Goal: Task Accomplishment & Management: Manage account settings

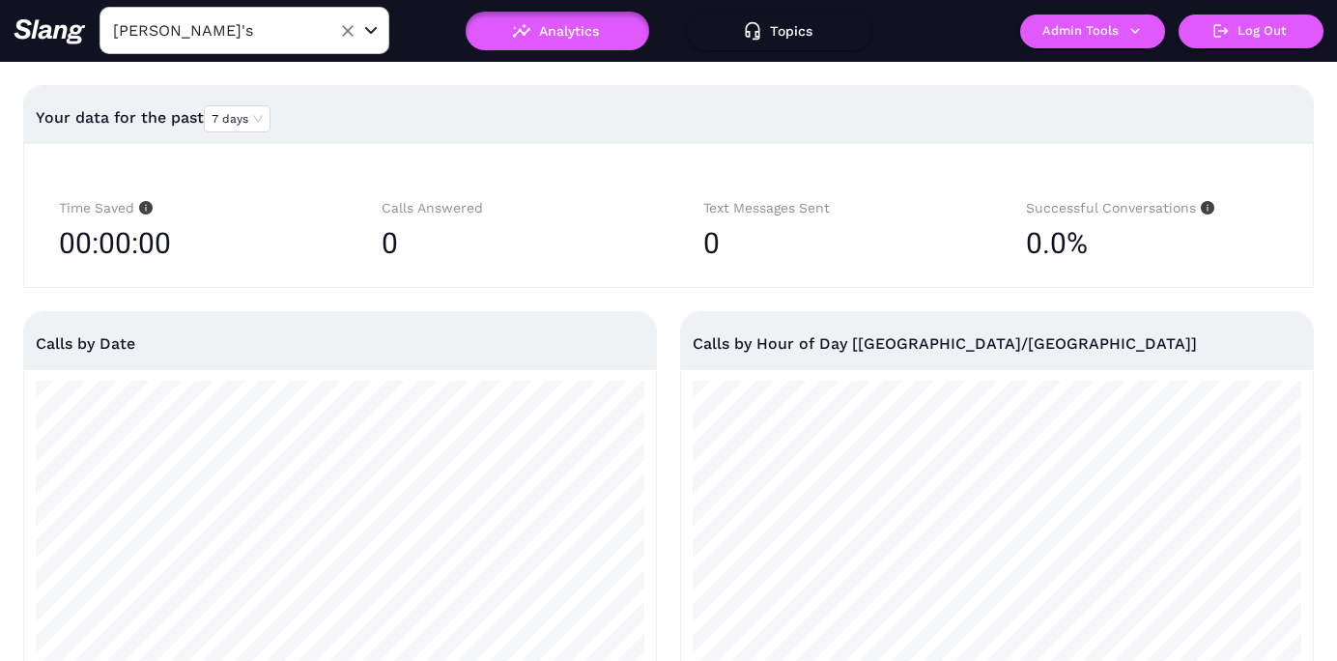
click at [313, 31] on input "[PERSON_NAME]'s" at bounding box center [214, 30] width 213 height 30
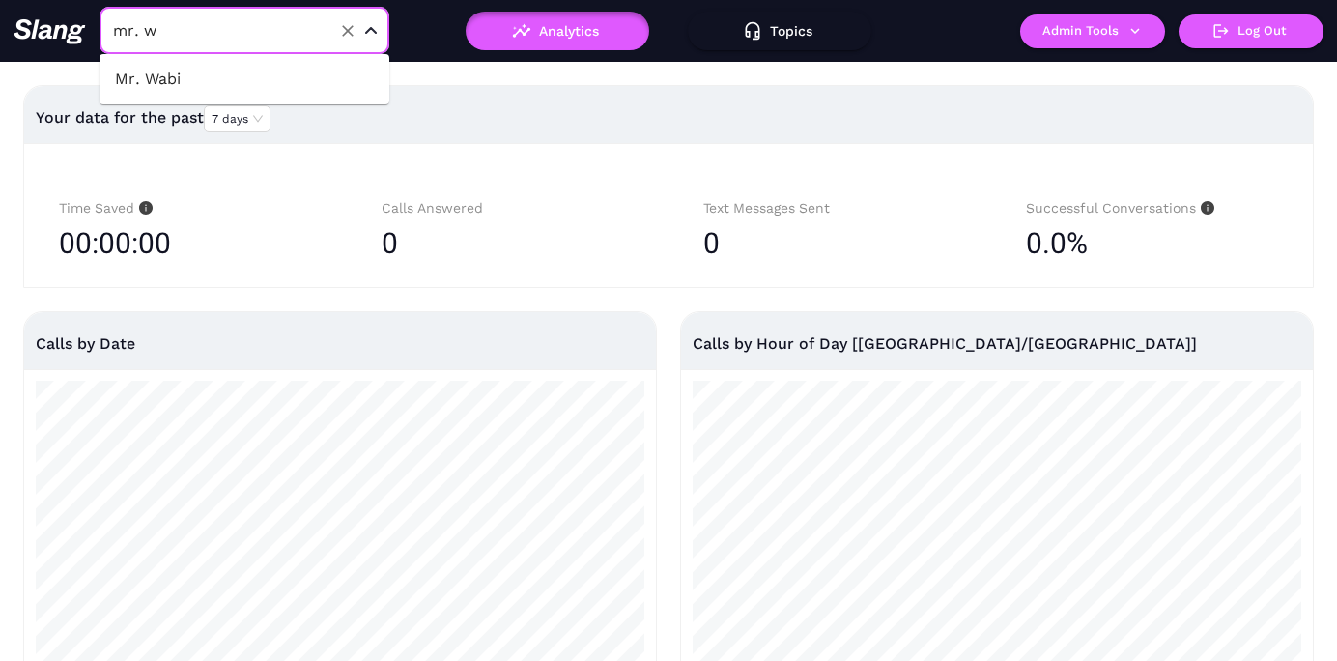
type input "mr. wa"
click at [162, 79] on li "Mr. Wabi" at bounding box center [245, 79] width 290 height 35
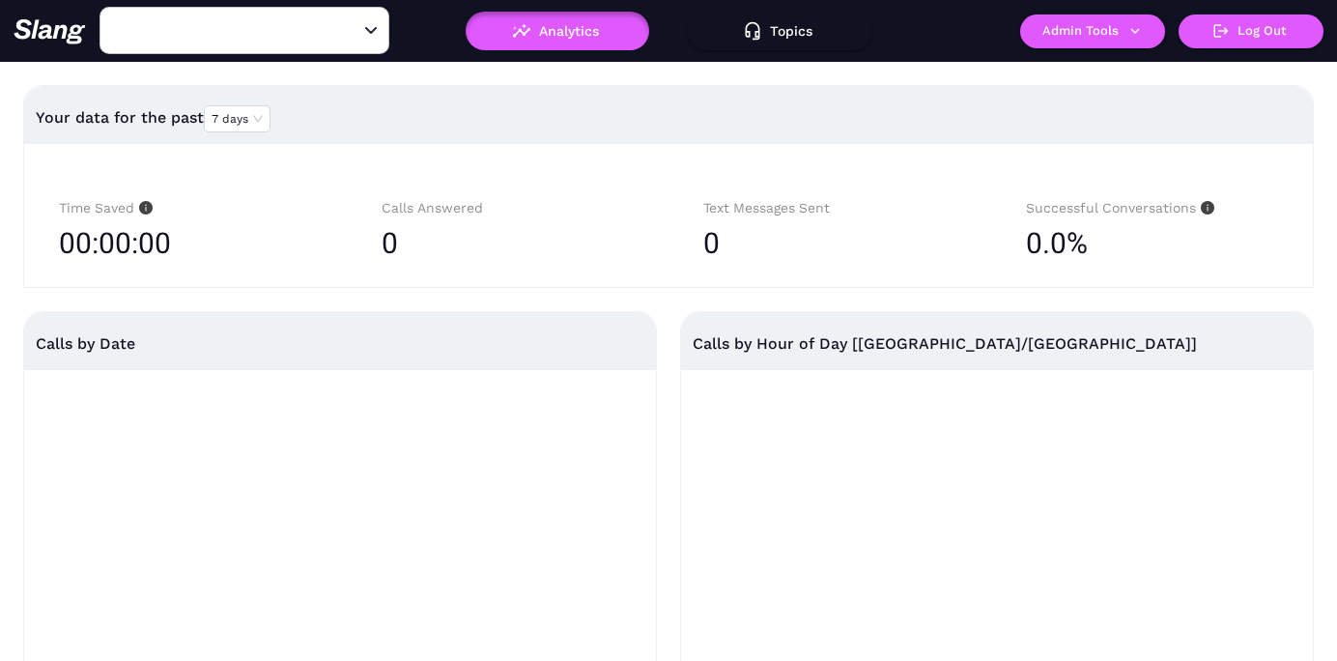
type input "Mr. Wabi"
click at [1070, 35] on button "Admin Tools" at bounding box center [1092, 31] width 145 height 34
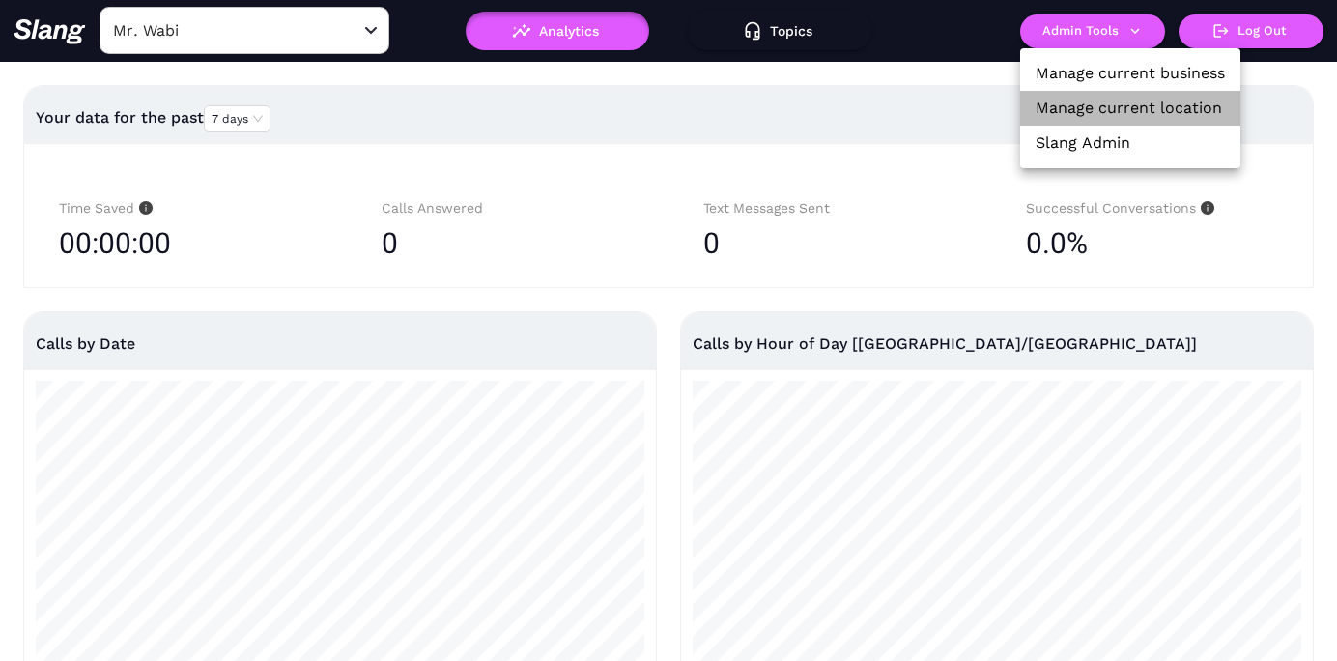
click at [1073, 103] on link "Manage current location" at bounding box center [1129, 108] width 186 height 23
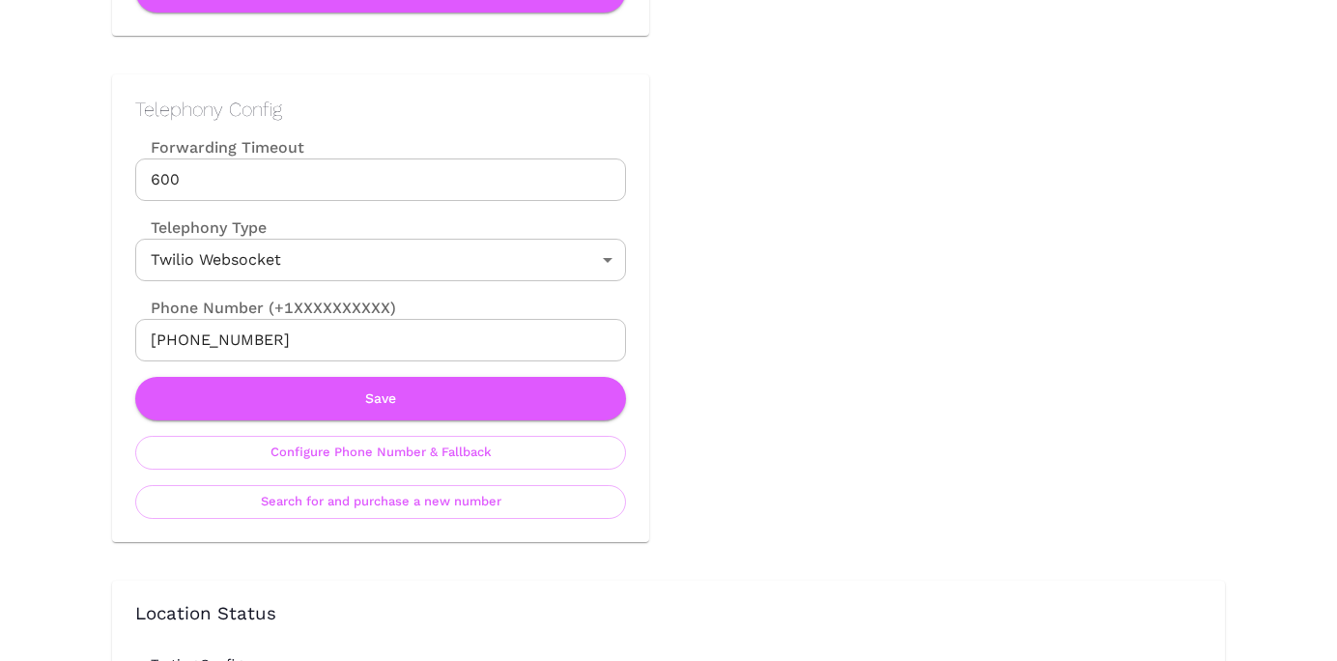
scroll to position [964, 0]
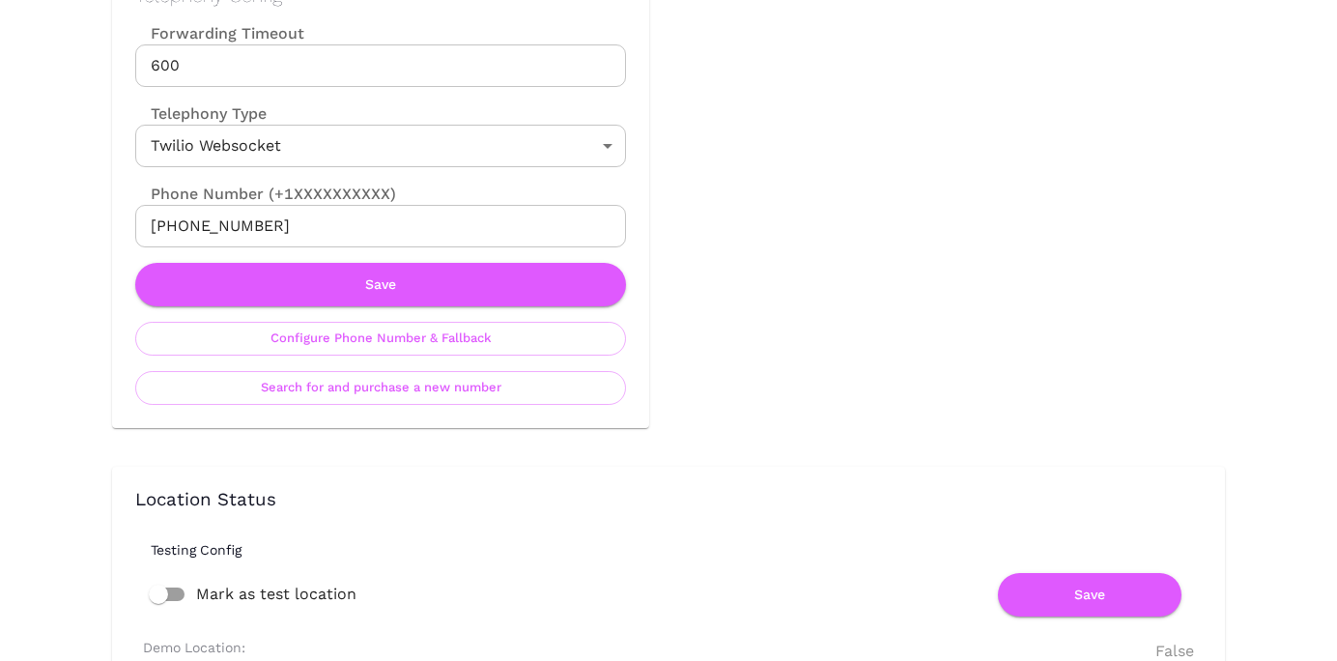
click at [324, 235] on input "[PHONE_NUMBER]" at bounding box center [380, 226] width 491 height 43
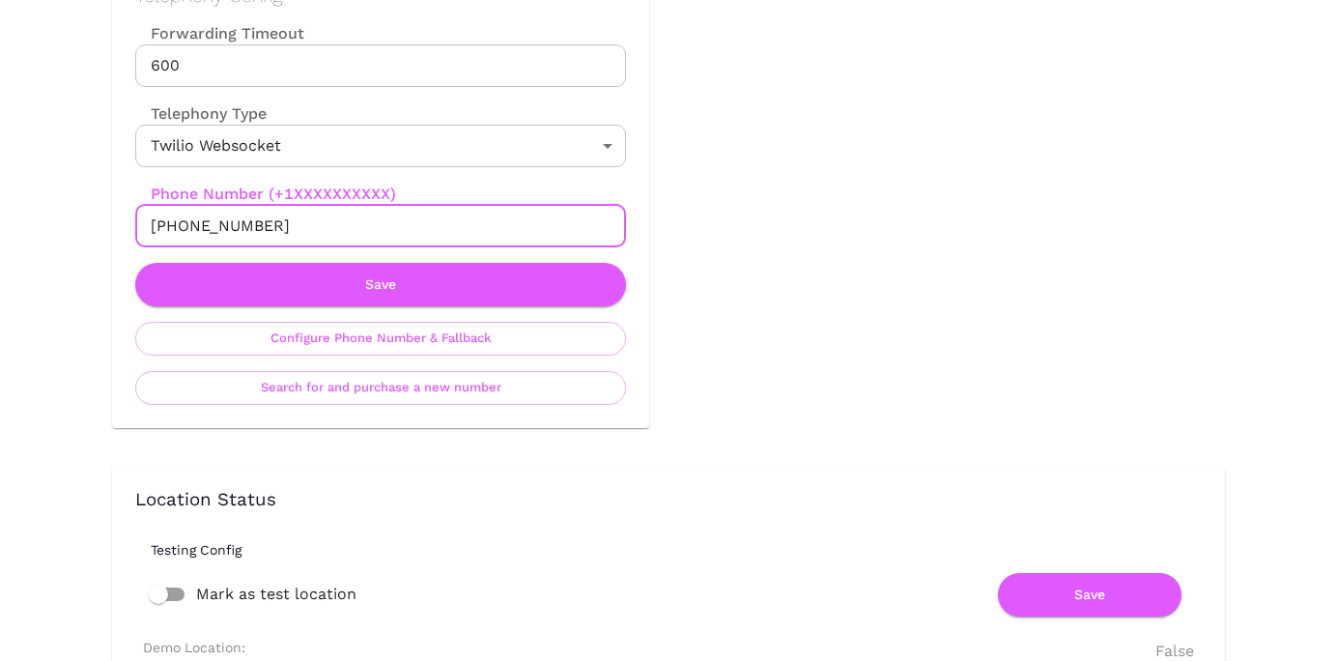
paste input "748016313"
type input "[PHONE_NUMBER]"
click at [354, 284] on button "Save" at bounding box center [380, 284] width 491 height 43
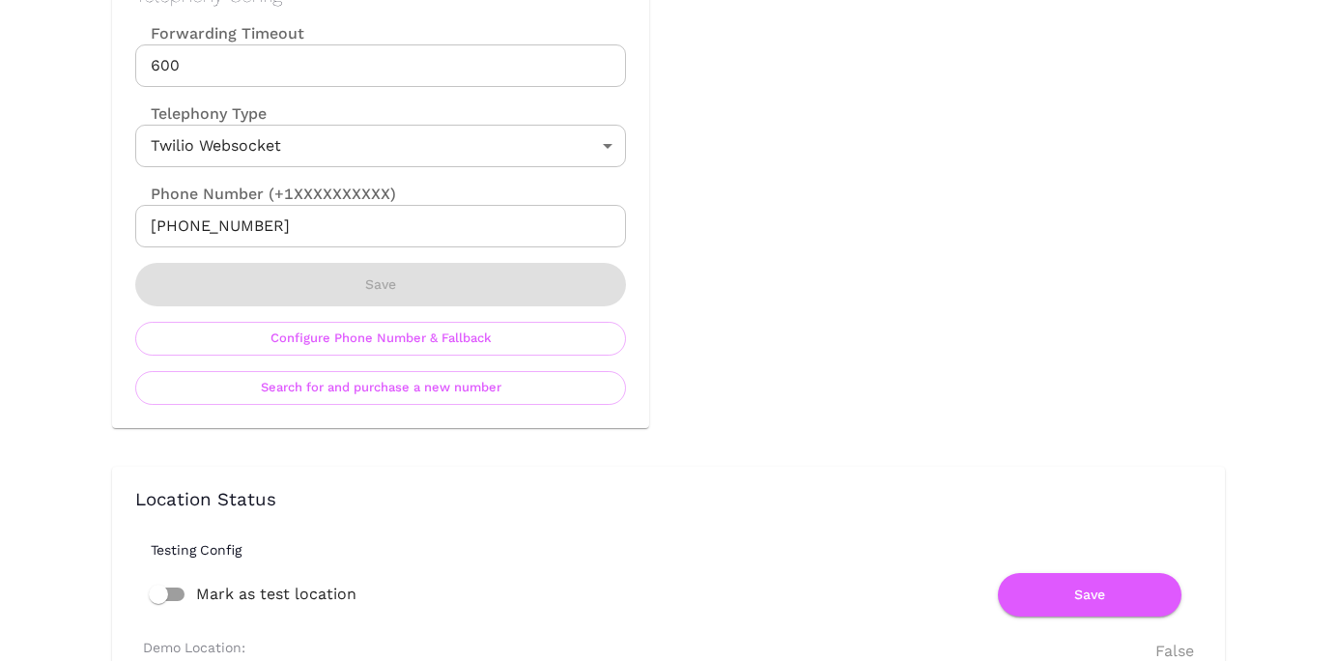
scroll to position [0, 0]
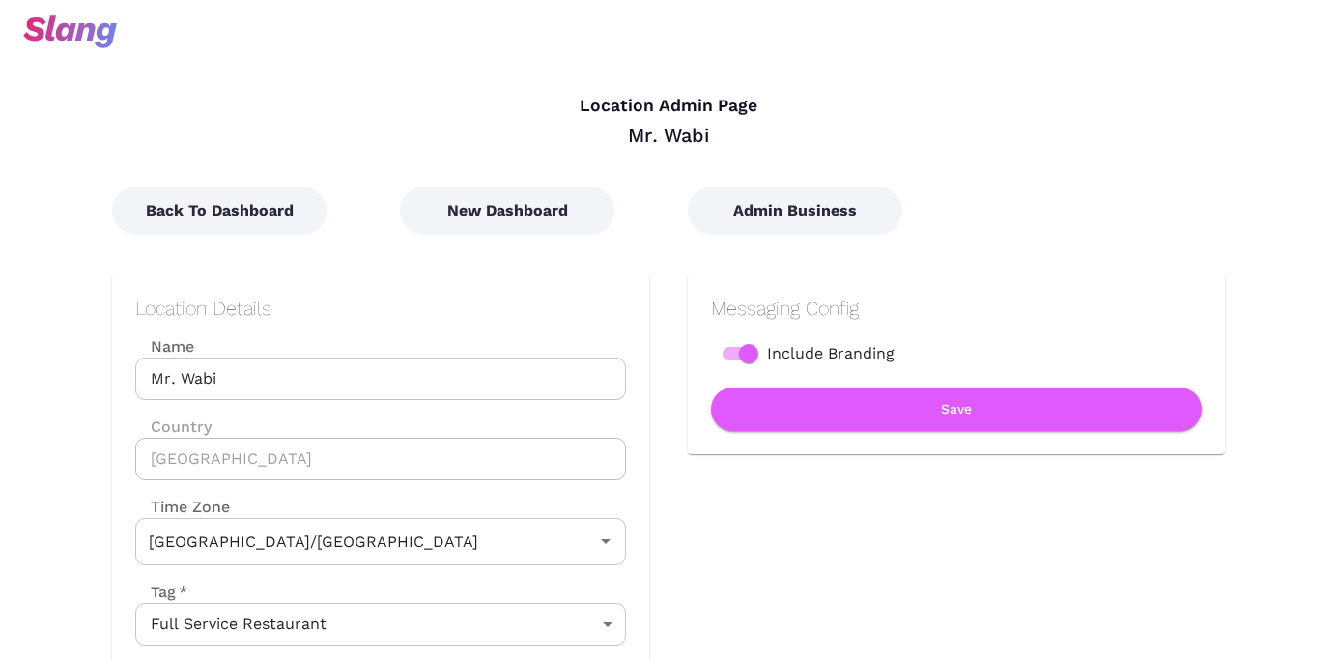
type input "Australian EST ([GEOGRAPHIC_DATA])"
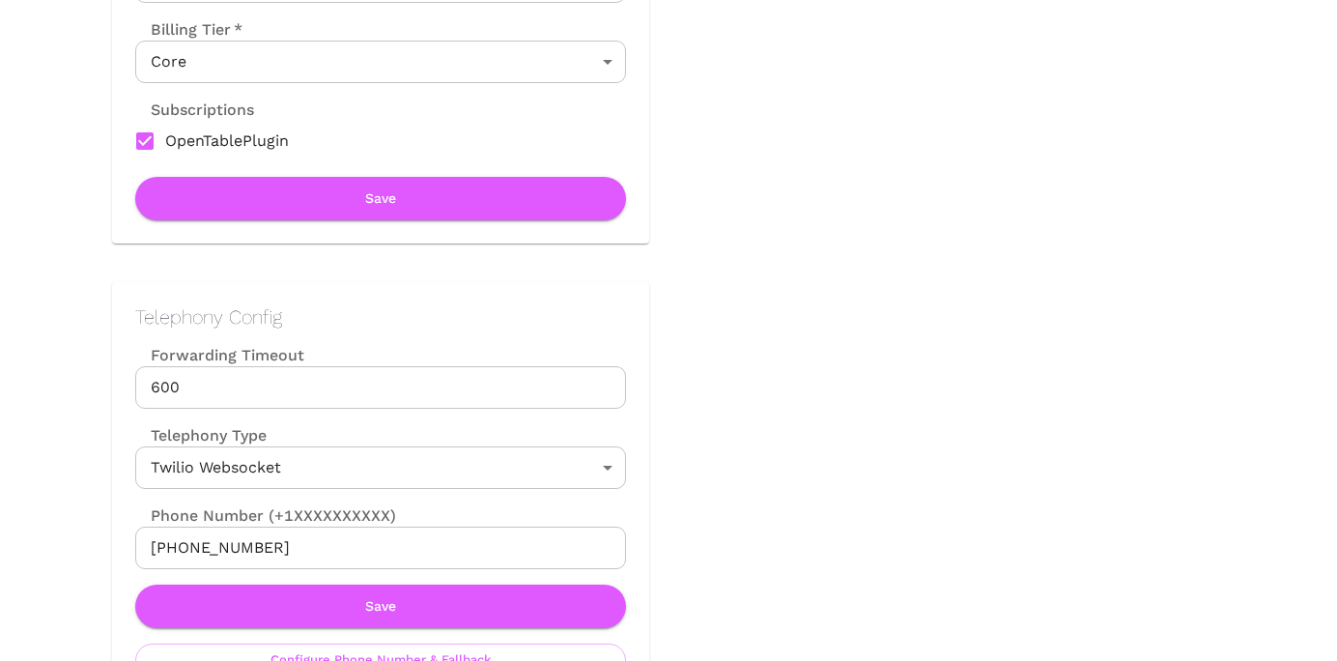
scroll to position [695, 0]
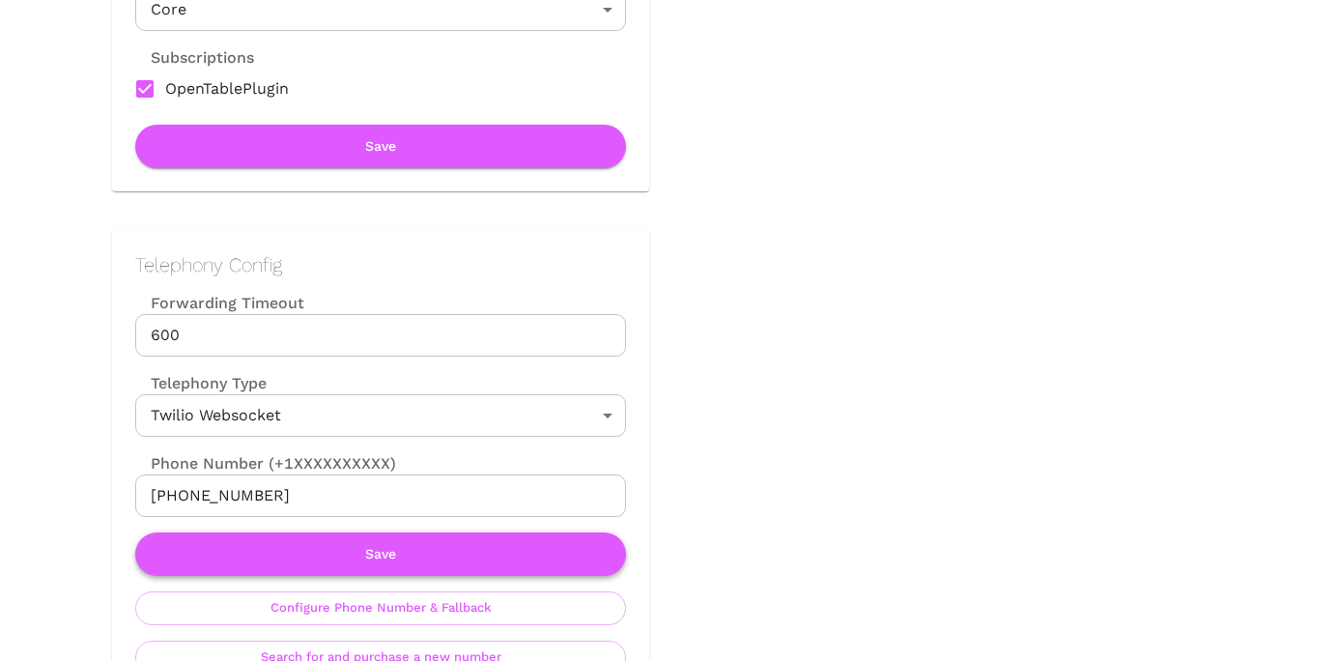
click at [400, 556] on button "Save" at bounding box center [380, 553] width 491 height 43
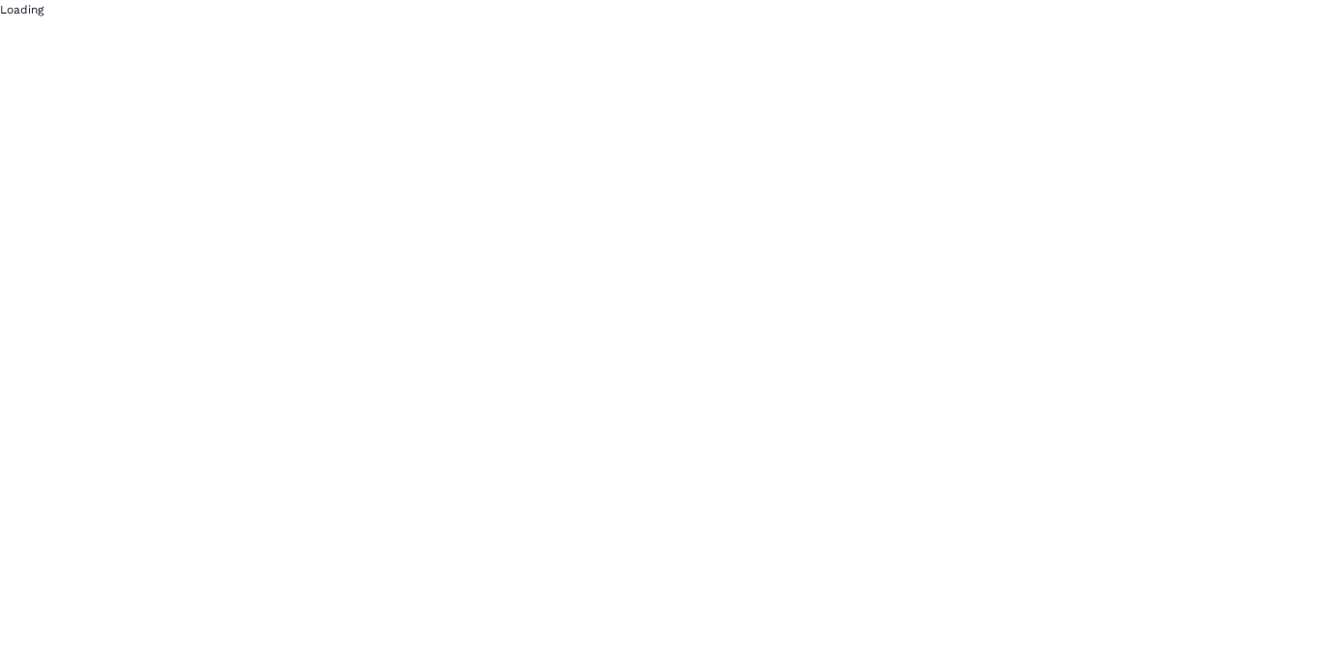
scroll to position [0, 0]
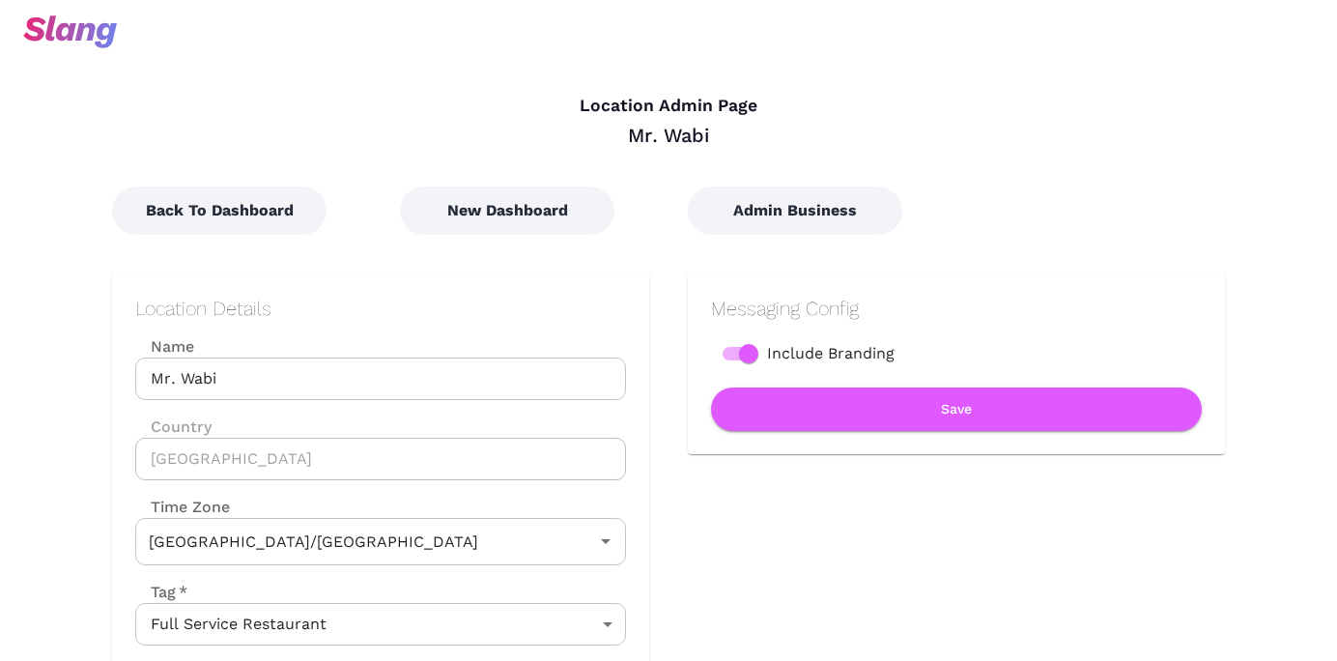
type input "Australian EST ([GEOGRAPHIC_DATA])"
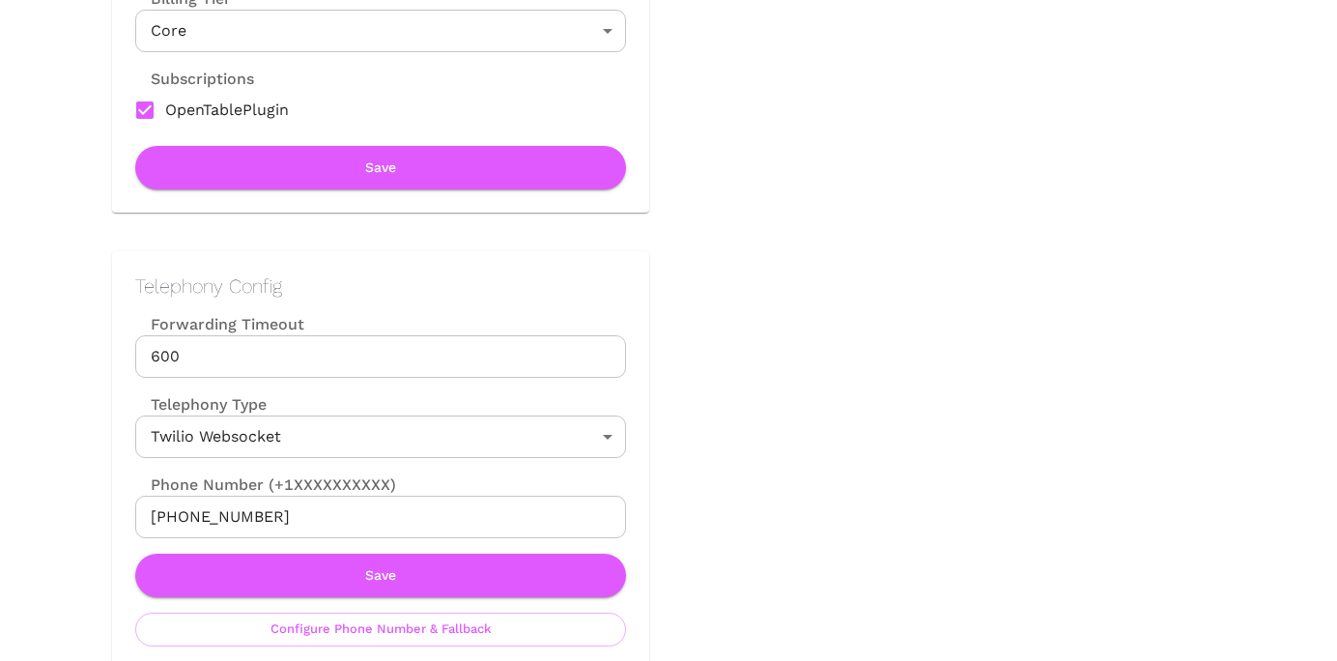
scroll to position [677, 0]
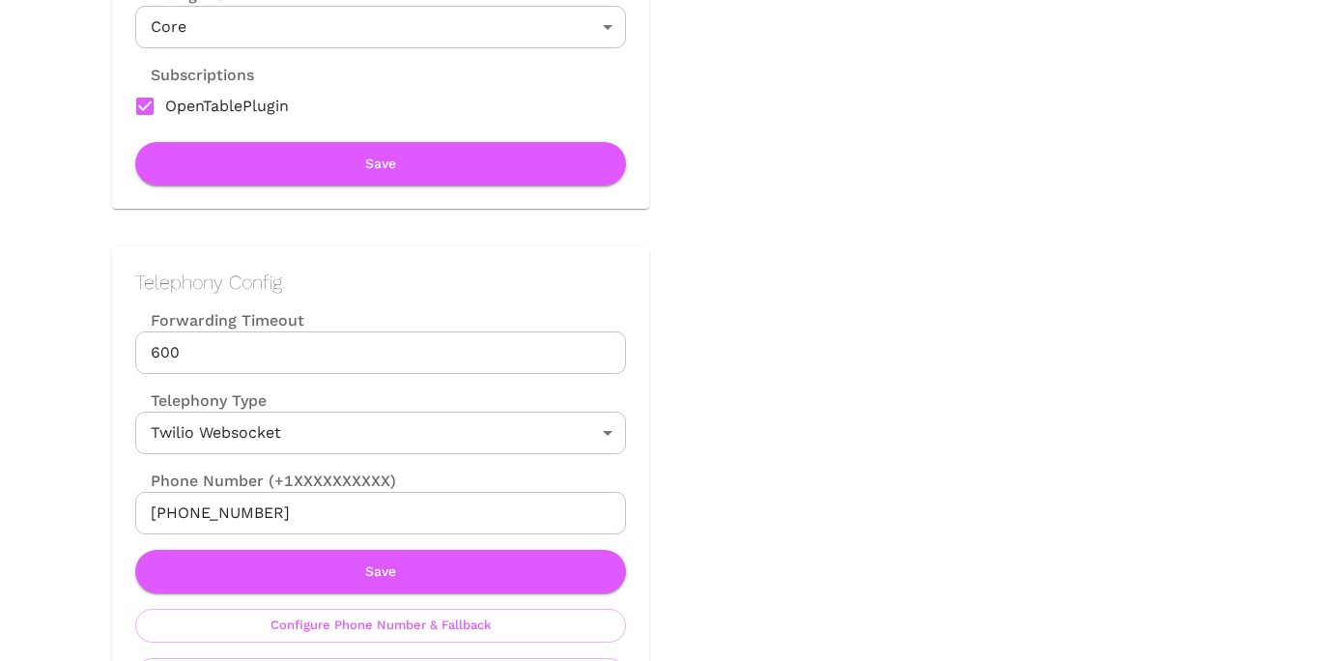
click at [292, 510] on input "[PHONE_NUMBER]" at bounding box center [380, 513] width 491 height 43
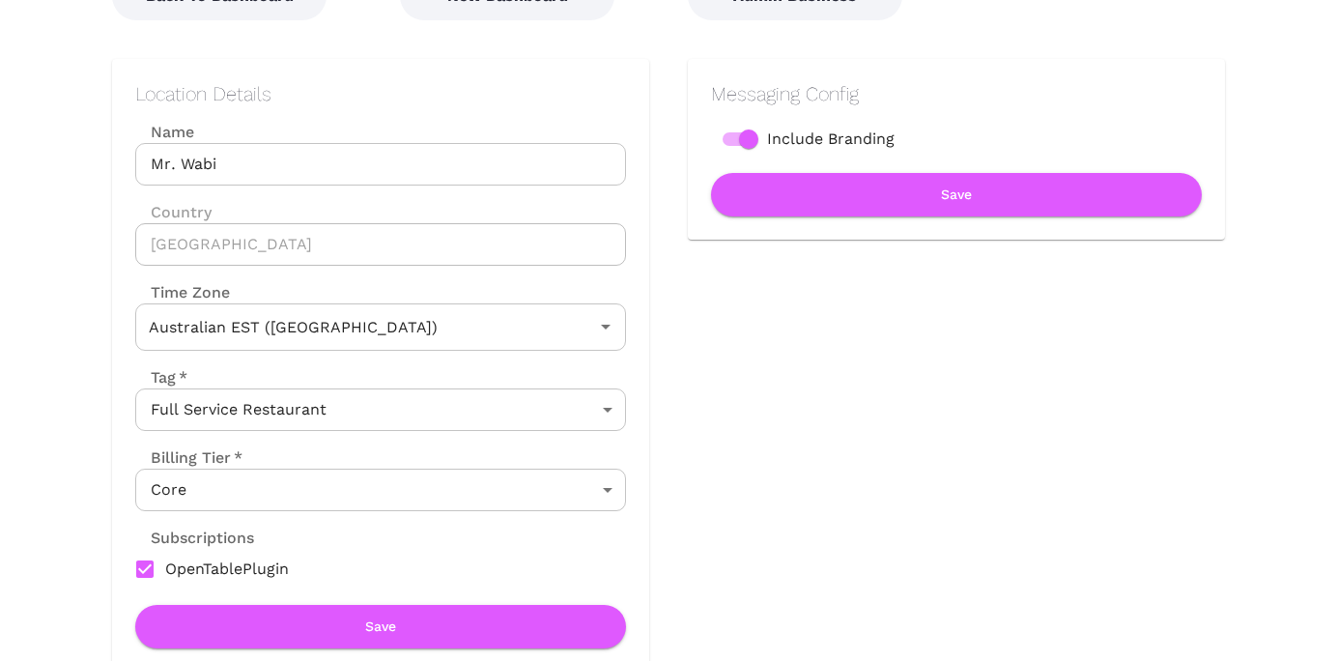
scroll to position [0, 0]
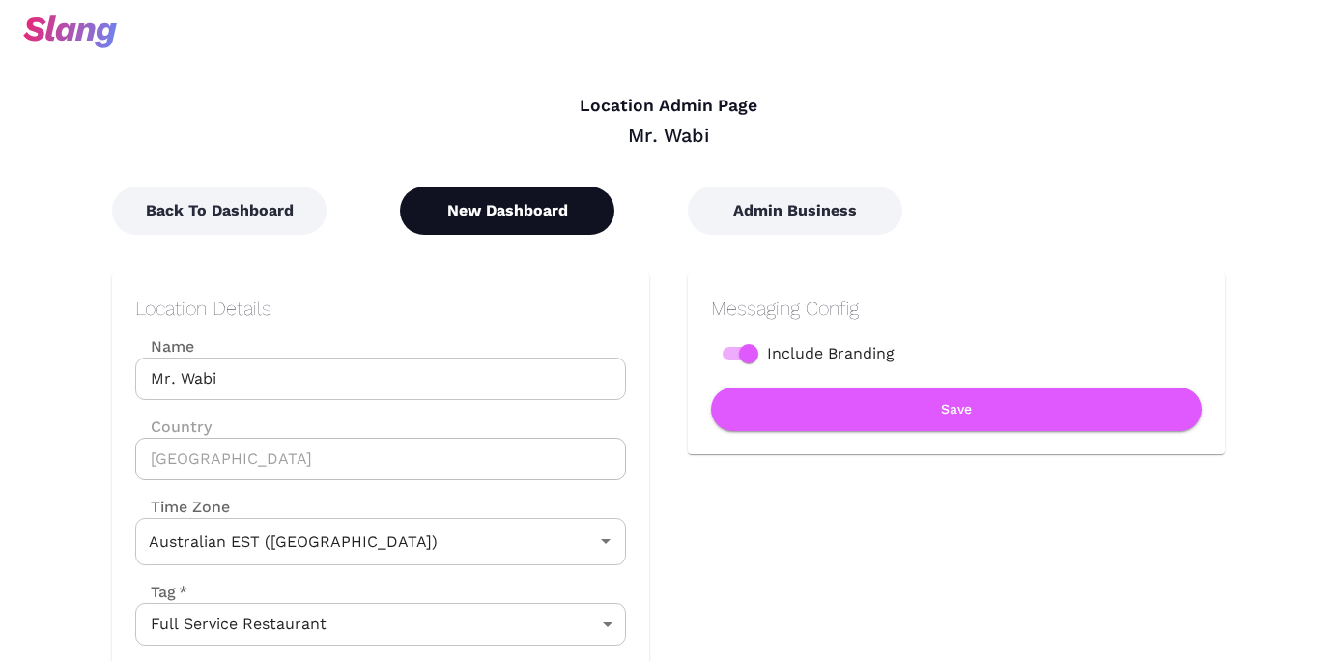
click at [525, 214] on button "New Dashboard" at bounding box center [507, 210] width 215 height 48
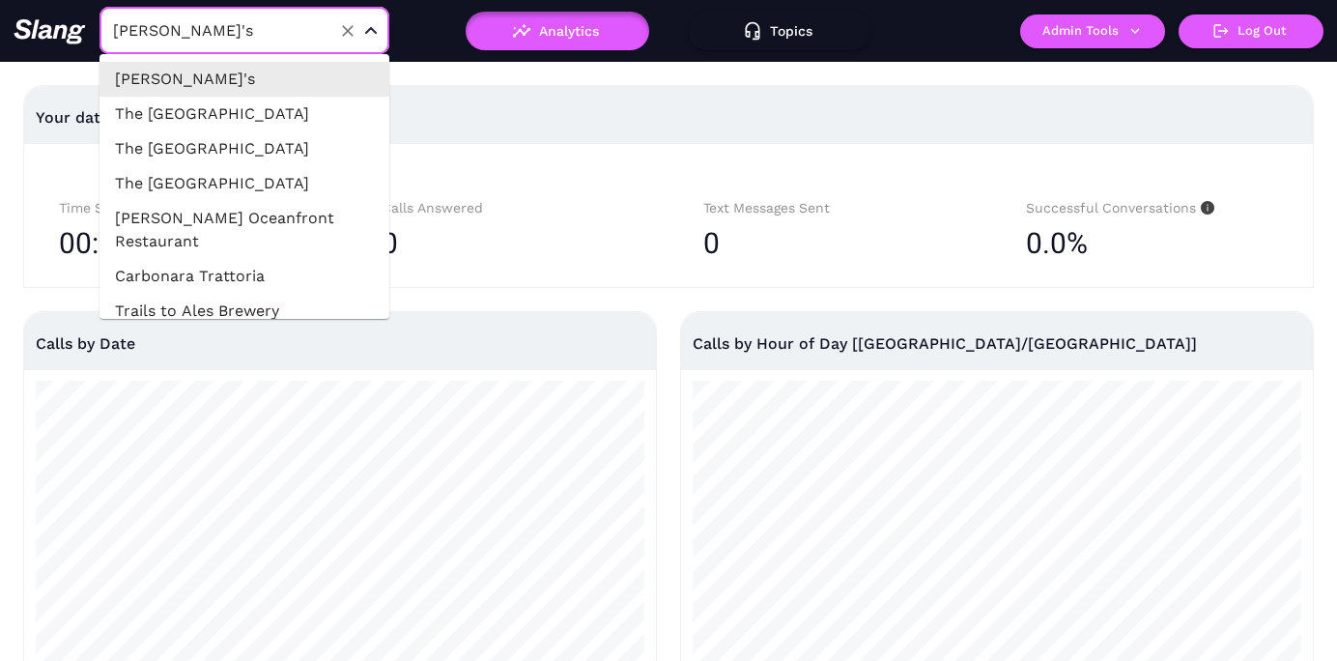
click at [266, 28] on input "[PERSON_NAME]'s" at bounding box center [214, 30] width 213 height 30
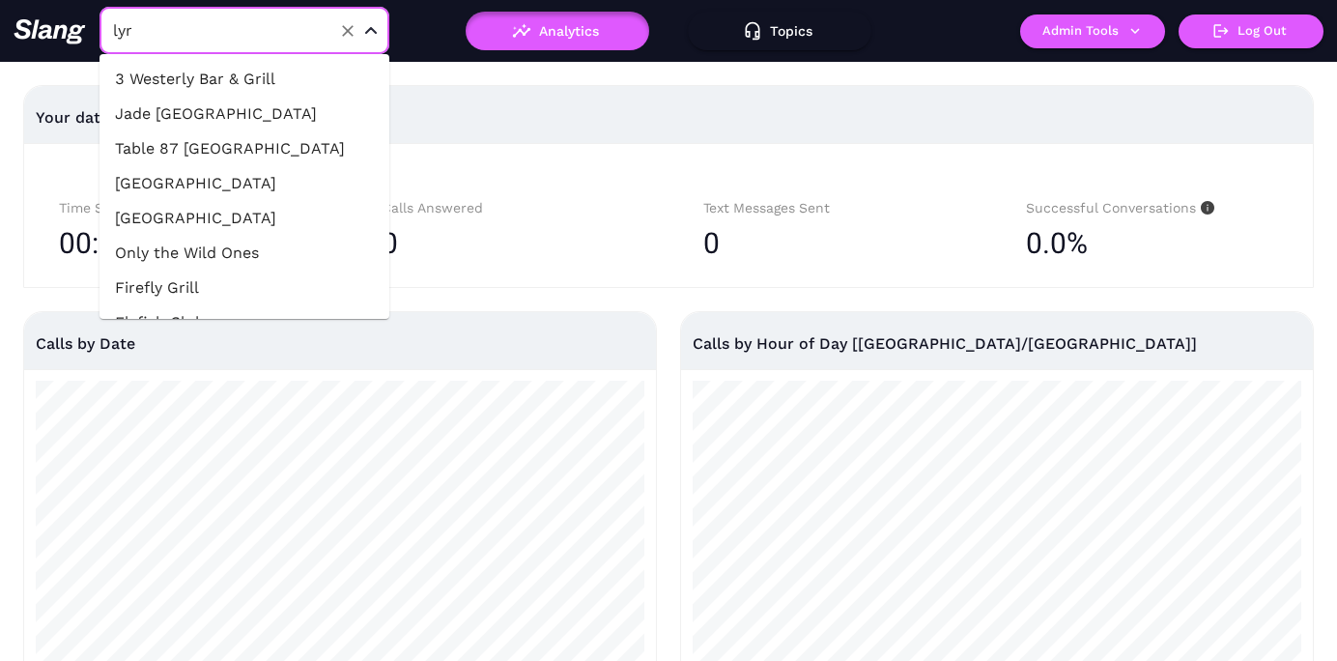
type input "lyra"
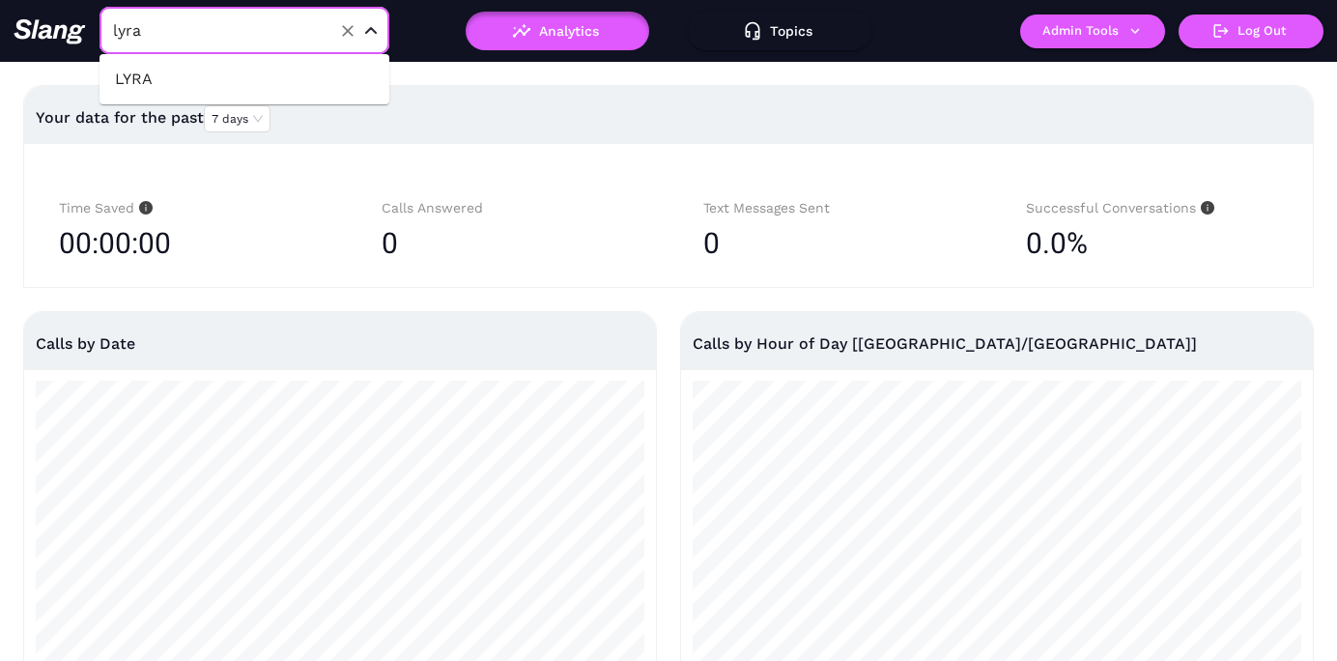
click at [258, 69] on li "LYRA" at bounding box center [245, 79] width 290 height 35
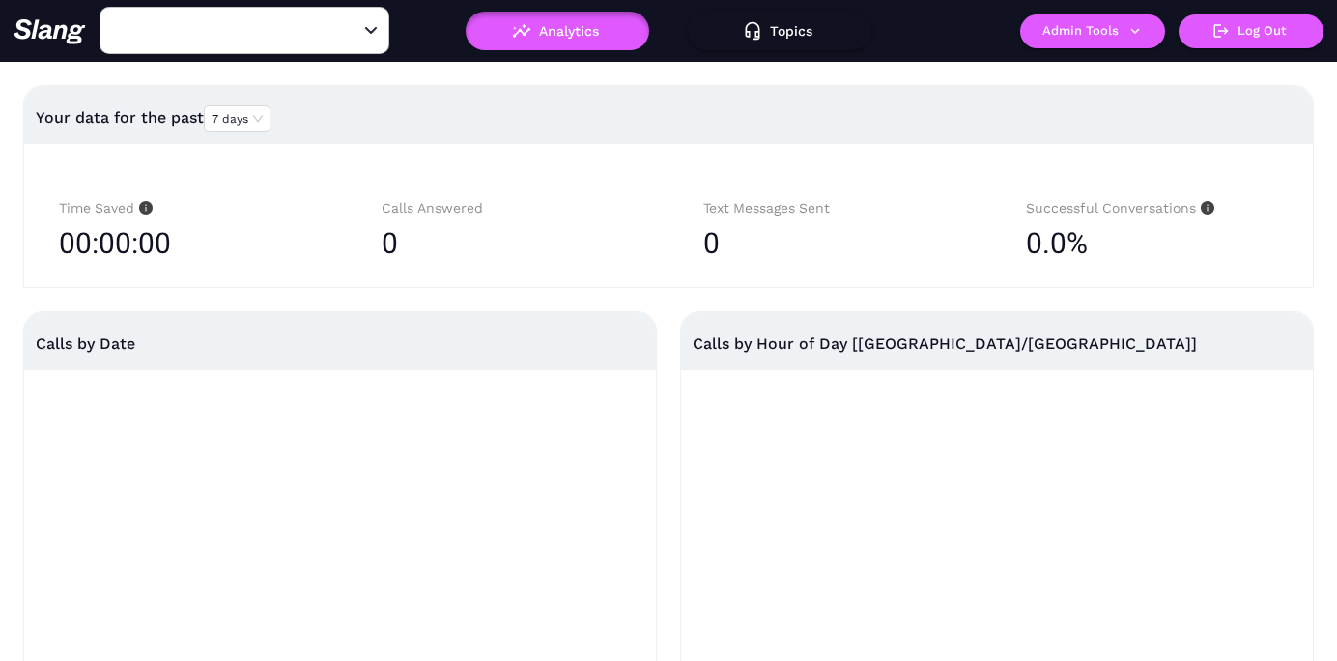
type input "LYRA"
click at [1101, 36] on button "Admin Tools" at bounding box center [1092, 31] width 145 height 34
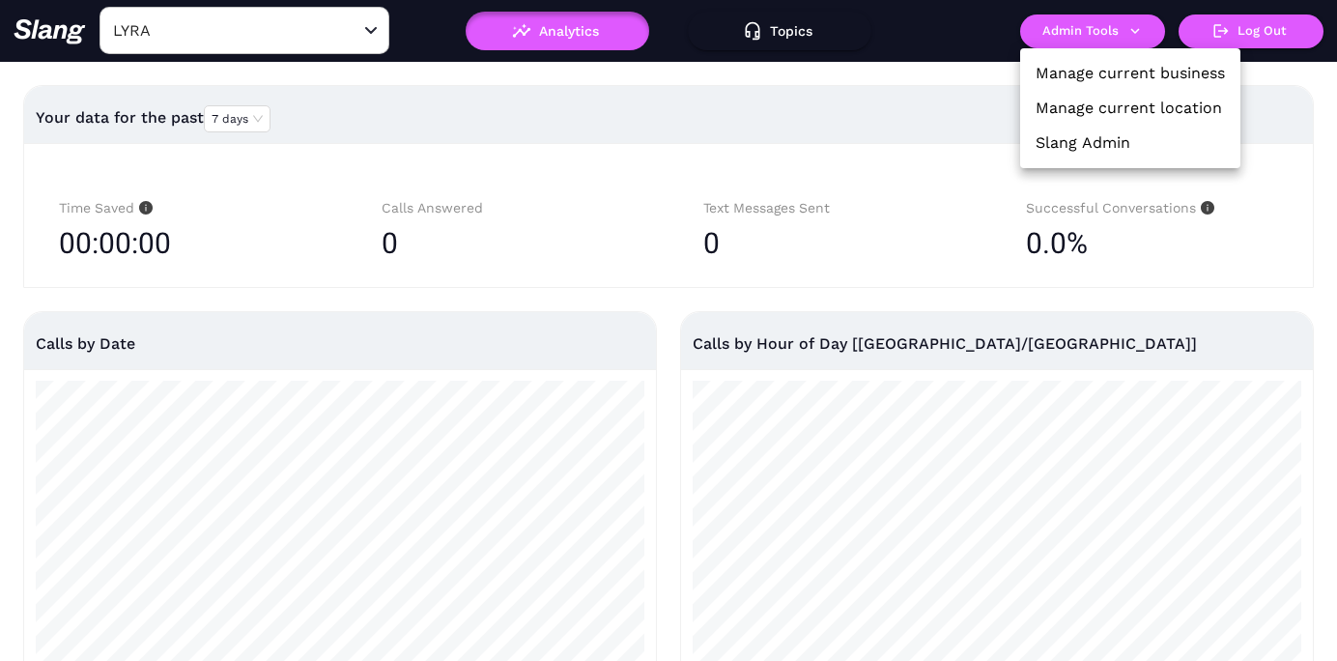
click at [1079, 105] on link "Manage current location" at bounding box center [1129, 108] width 186 height 23
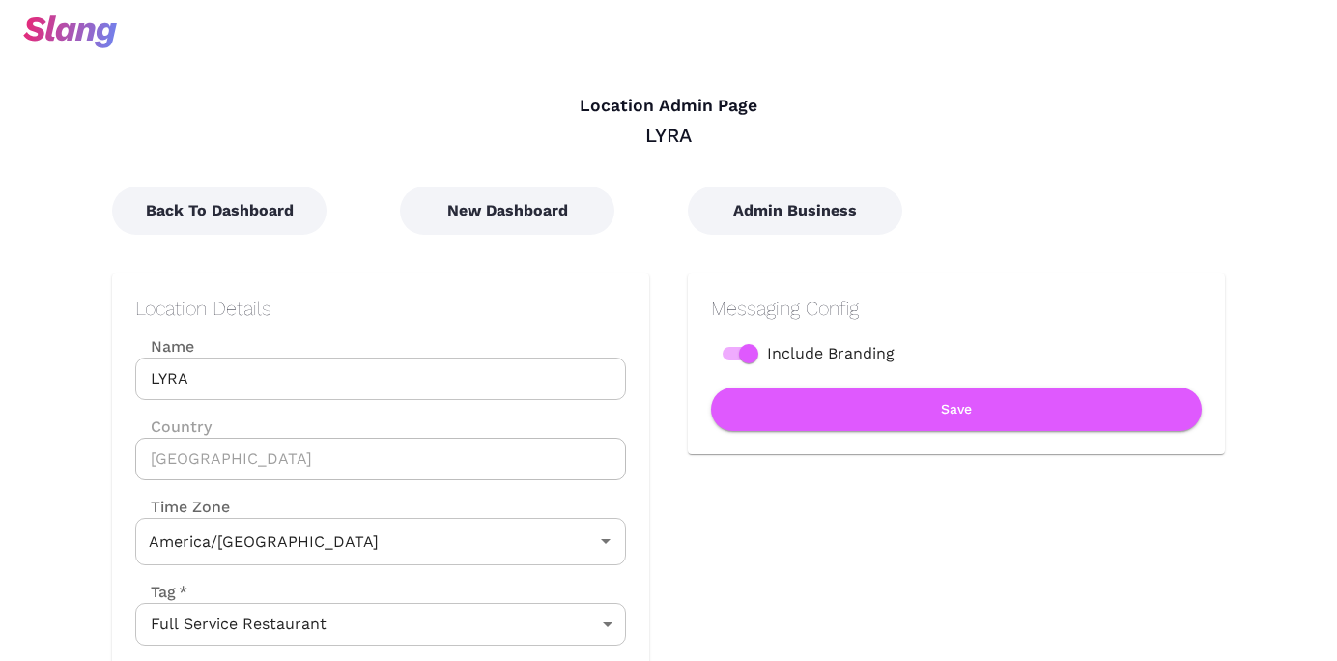
type input "Central Time"
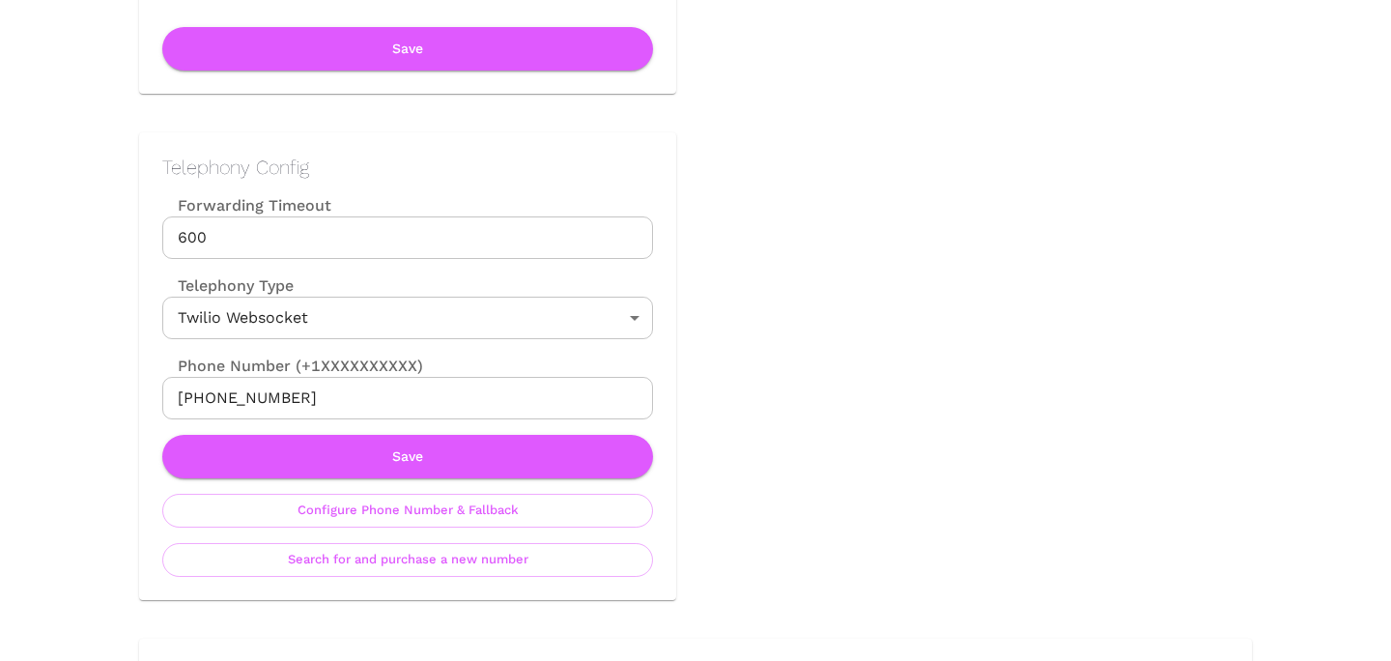
scroll to position [818, 0]
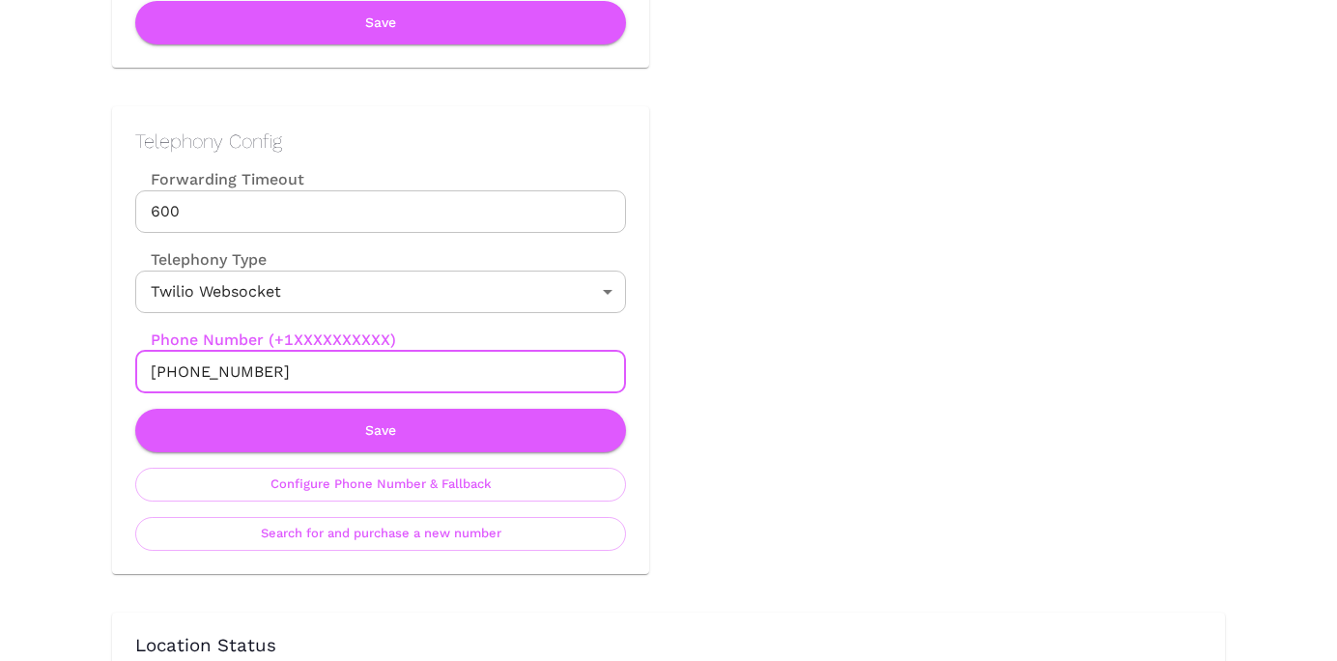
click at [240, 375] on input "+13126464760" at bounding box center [380, 372] width 491 height 43
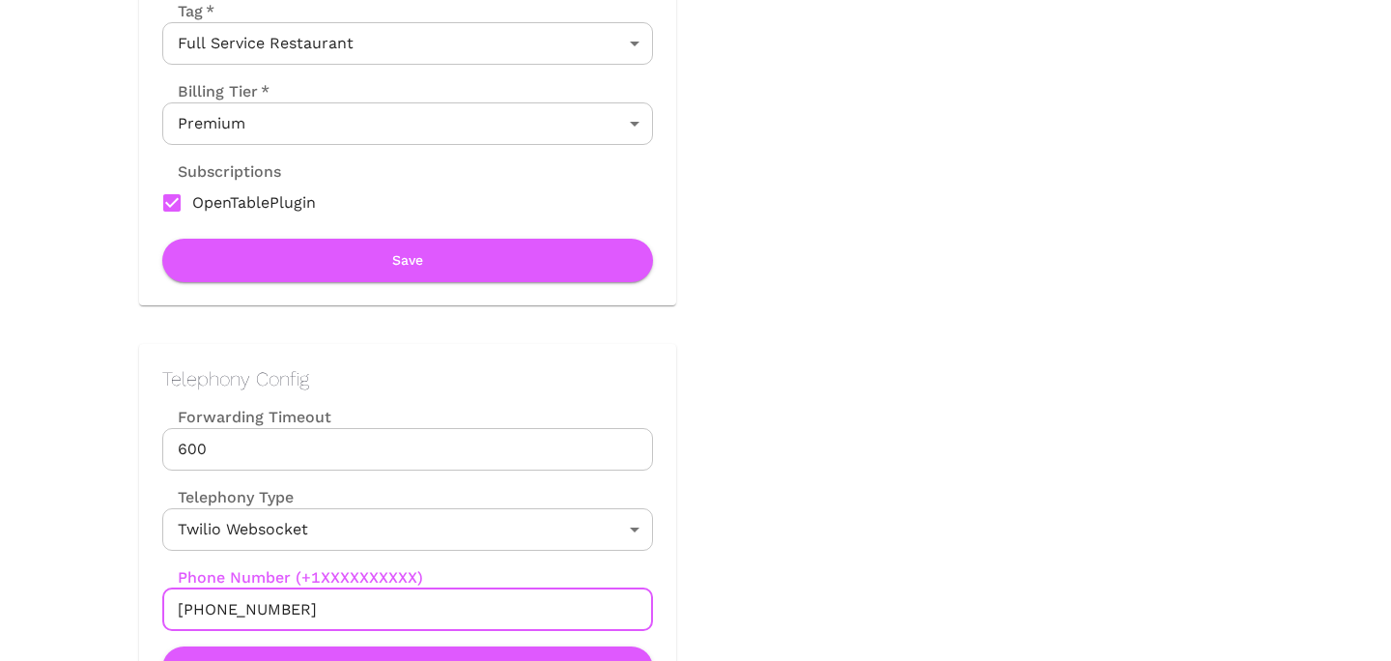
scroll to position [0, 0]
